Goal: Find specific page/section: Find specific page/section

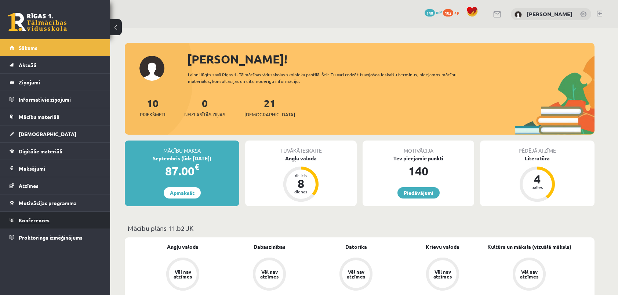
click at [32, 220] on span "Konferences" at bounding box center [34, 220] width 31 height 7
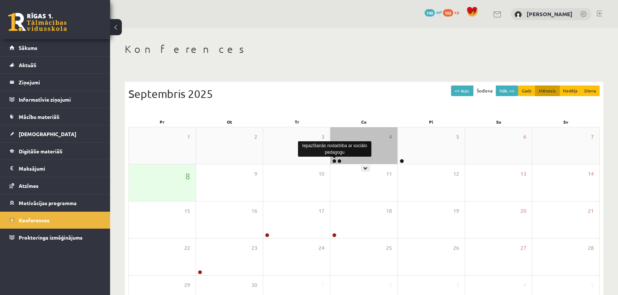
click at [335, 162] on link at bounding box center [334, 161] width 4 height 4
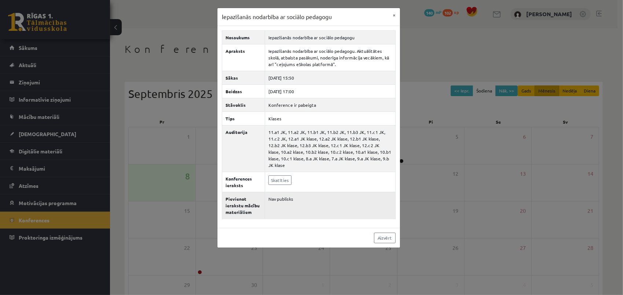
click at [284, 198] on td "Nav publisks" at bounding box center [330, 205] width 131 height 27
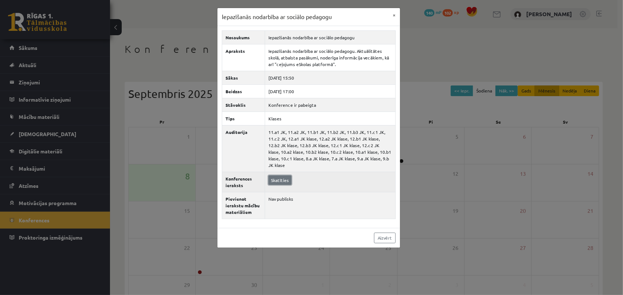
click at [274, 175] on link "Skatīties" at bounding box center [280, 180] width 23 height 10
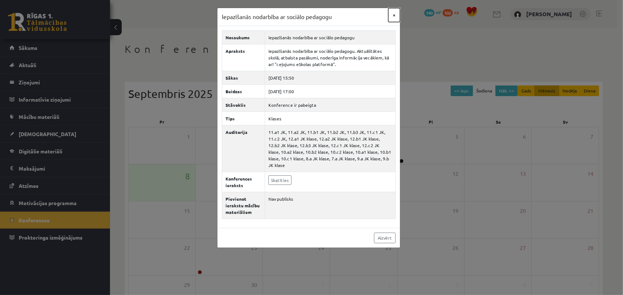
click at [394, 14] on button "×" at bounding box center [395, 15] width 12 height 14
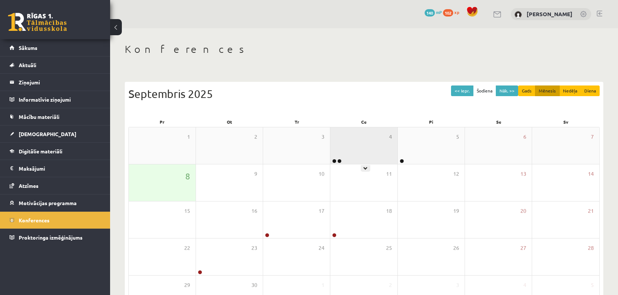
click at [359, 152] on div "4" at bounding box center [363, 145] width 67 height 37
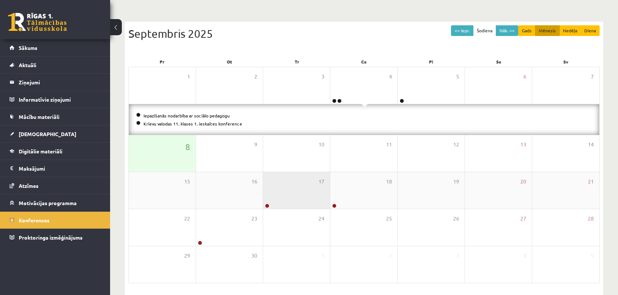
scroll to position [49, 0]
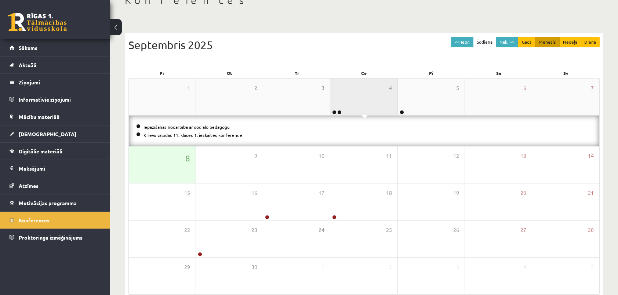
click at [366, 97] on div "4" at bounding box center [363, 97] width 67 height 37
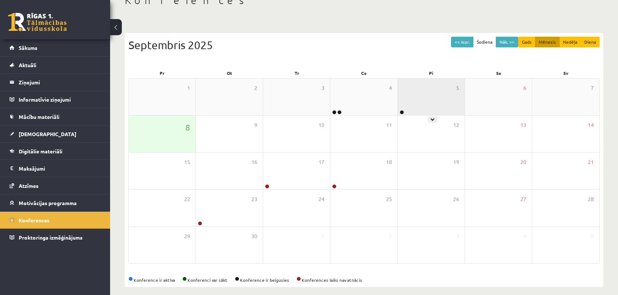
click at [414, 105] on div "5" at bounding box center [431, 97] width 67 height 37
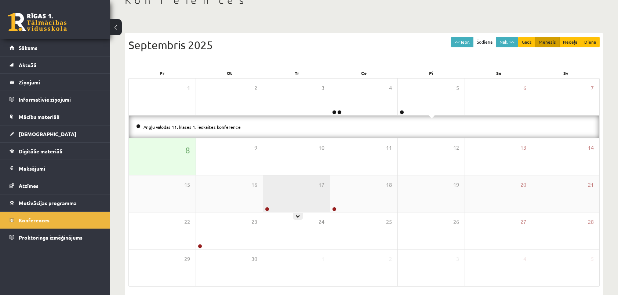
click at [291, 196] on div "17" at bounding box center [296, 193] width 67 height 37
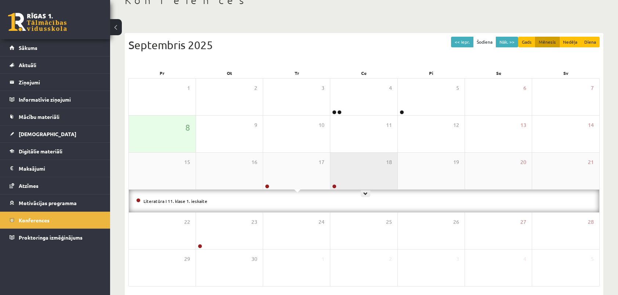
click at [356, 183] on div "18" at bounding box center [363, 171] width 67 height 37
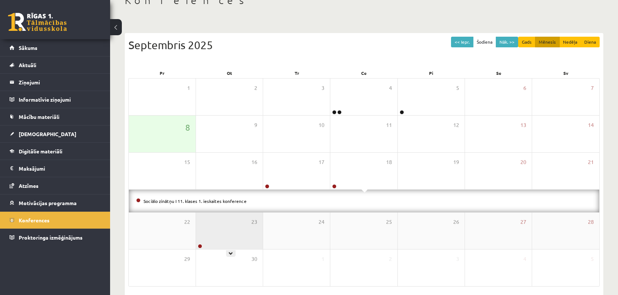
click at [241, 241] on div "23" at bounding box center [229, 230] width 67 height 37
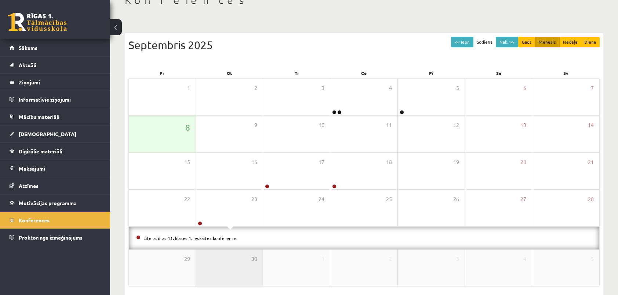
scroll to position [77, 0]
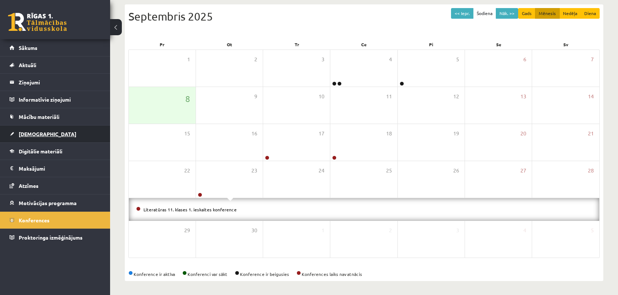
click at [39, 131] on span "[DEMOGRAPHIC_DATA]" at bounding box center [48, 134] width 58 height 7
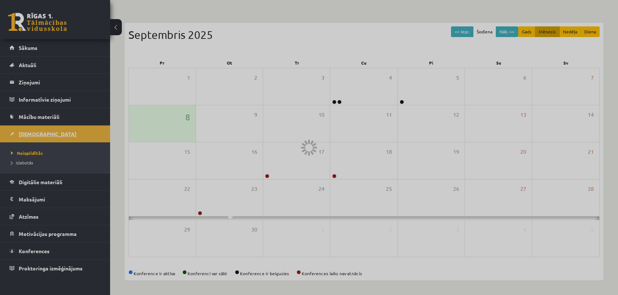
scroll to position [55, 0]
